Goal: Task Accomplishment & Management: Use online tool/utility

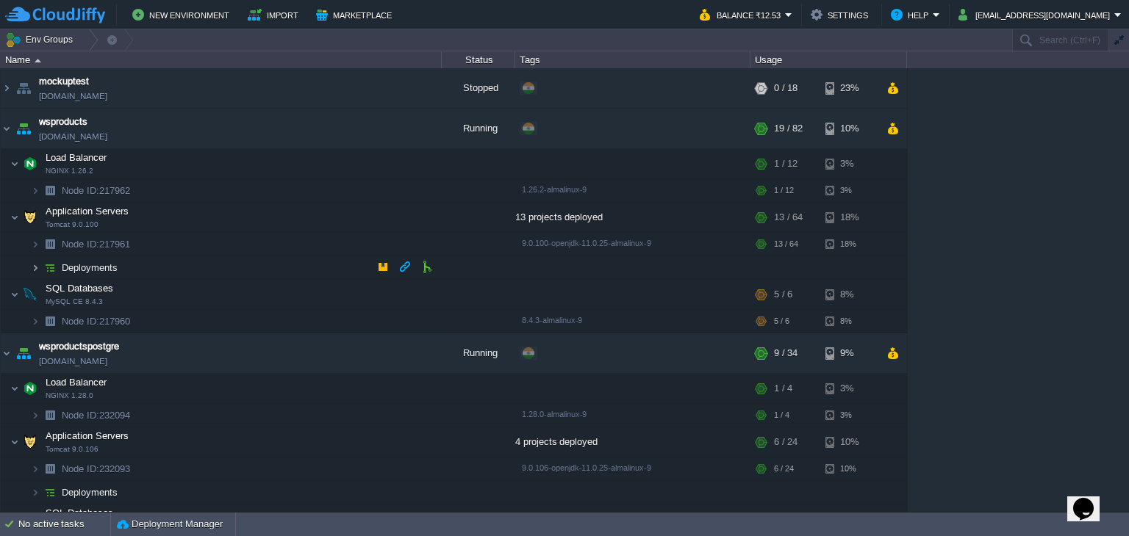
click at [35, 270] on img at bounding box center [35, 267] width 9 height 23
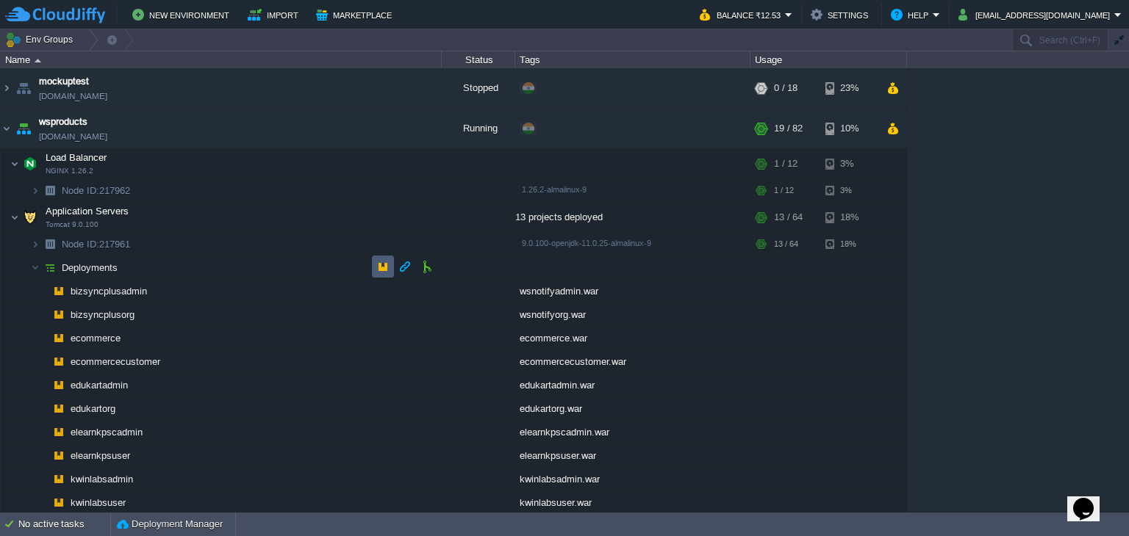
click at [387, 273] on td at bounding box center [383, 267] width 22 height 22
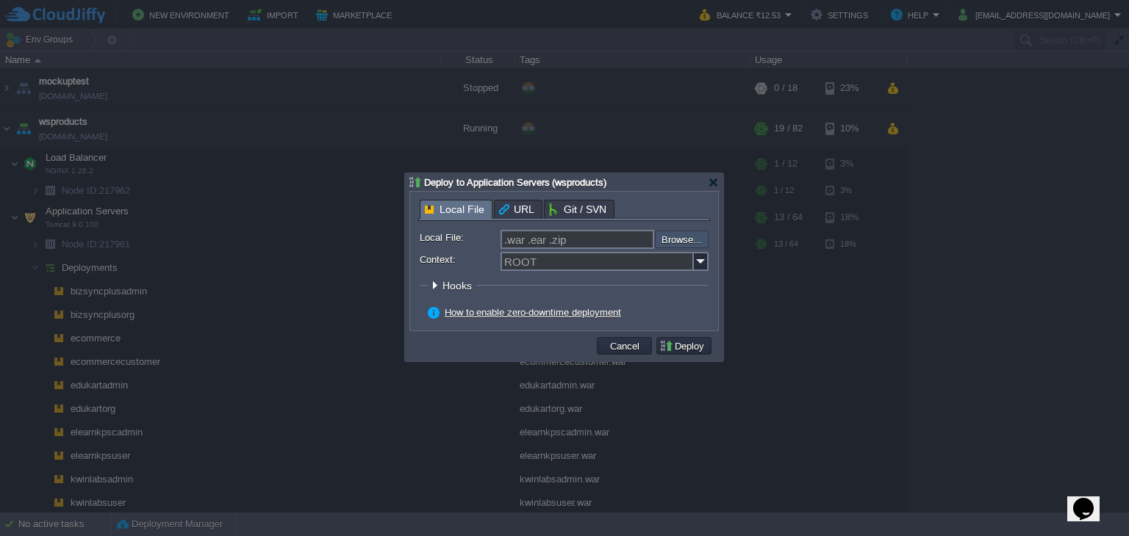
click at [702, 237] on input "file" at bounding box center [615, 240] width 186 height 18
type input "C:\fakepath\wsc2clmsadmin.war"
type input "wsc2clmsadmin.war"
click at [701, 265] on img at bounding box center [701, 261] width 15 height 19
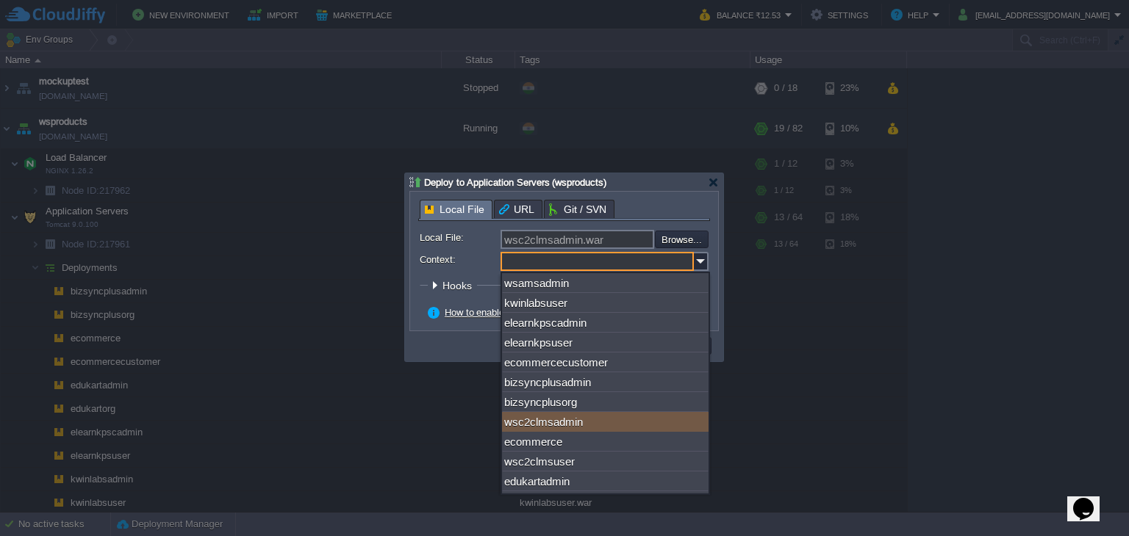
click at [655, 428] on div "wsc2clmsadmin" at bounding box center [605, 422] width 206 height 20
type input "wsc2clmsadmin"
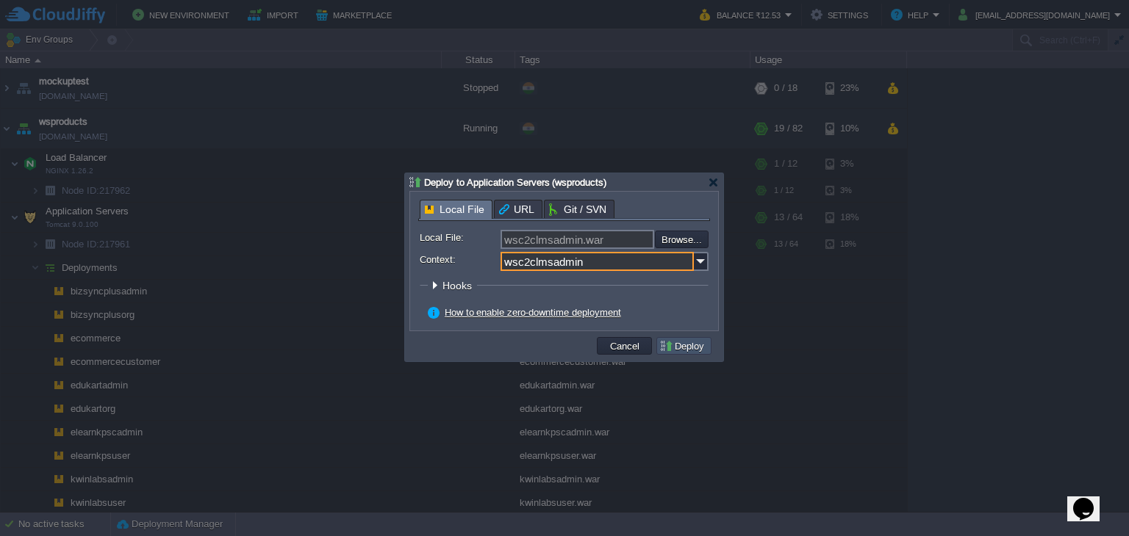
click at [692, 349] on button "Deploy" at bounding box center [683, 345] width 49 height 13
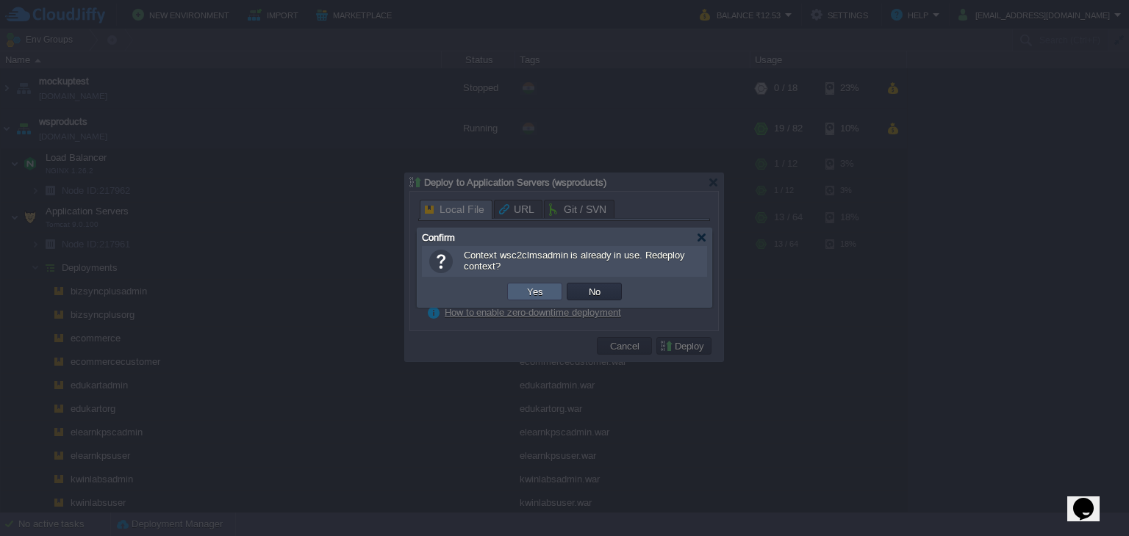
click at [515, 296] on td "Yes" at bounding box center [534, 292] width 55 height 18
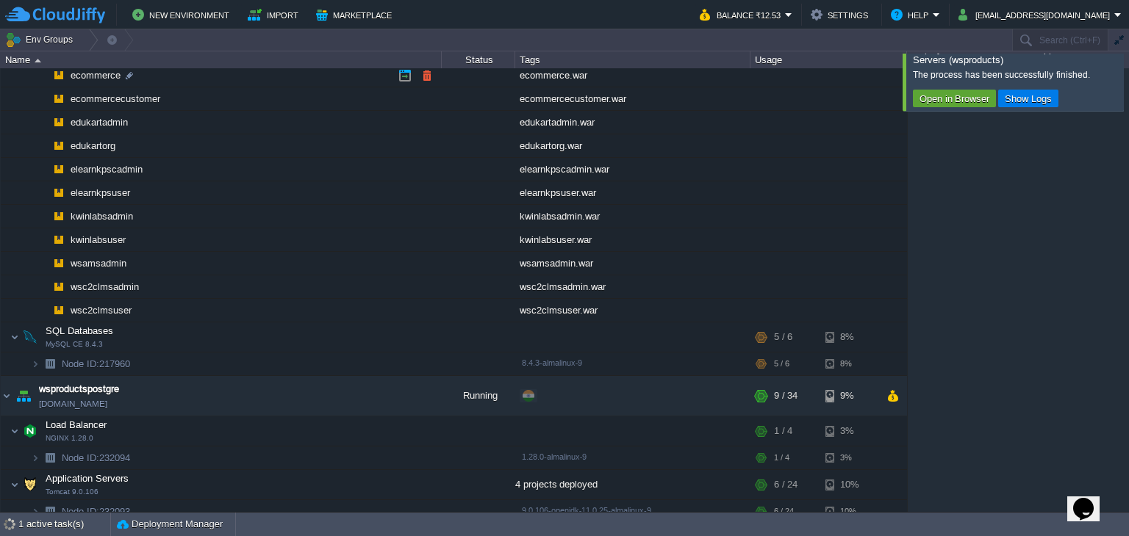
scroll to position [136, 0]
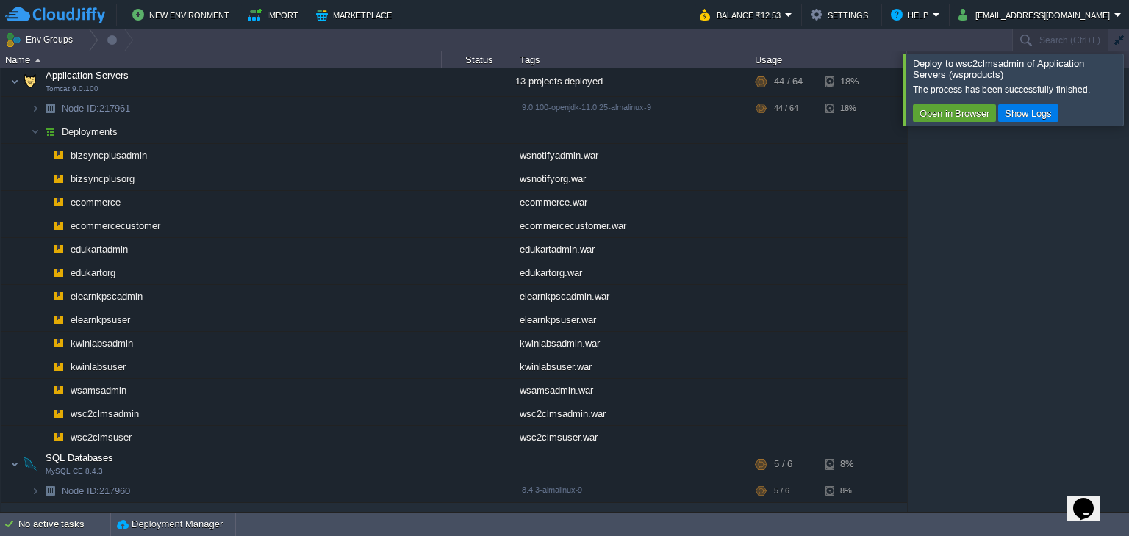
click at [1128, 89] on div at bounding box center [1146, 89] width 0 height 71
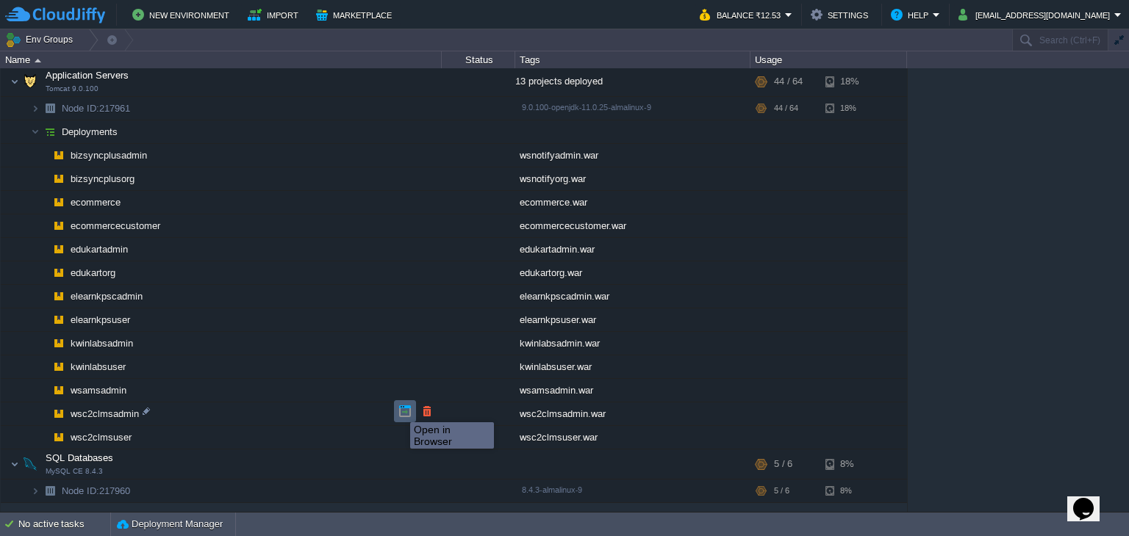
click at [399, 409] on button "button" at bounding box center [404, 411] width 13 height 13
